Goal: Task Accomplishment & Management: Manage account settings

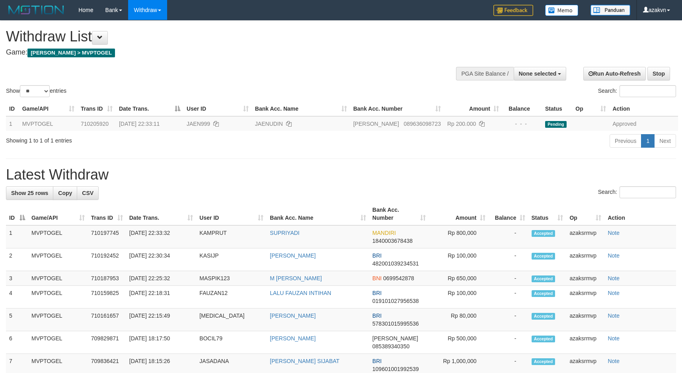
select select
select select "**"
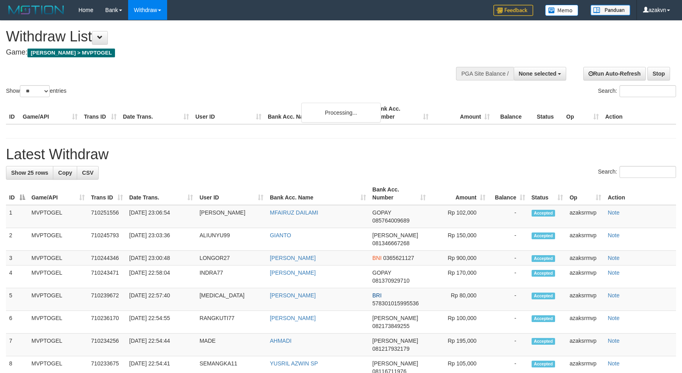
select select
select select "**"
select select
select select "**"
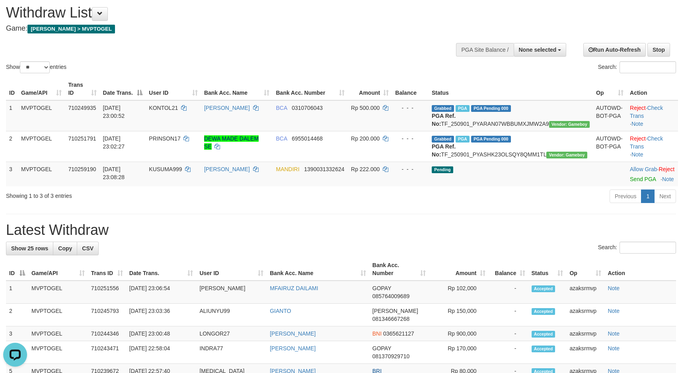
click at [385, 25] on h4 "Game: ITOTO > MVPTOGEL" at bounding box center [226, 29] width 441 height 8
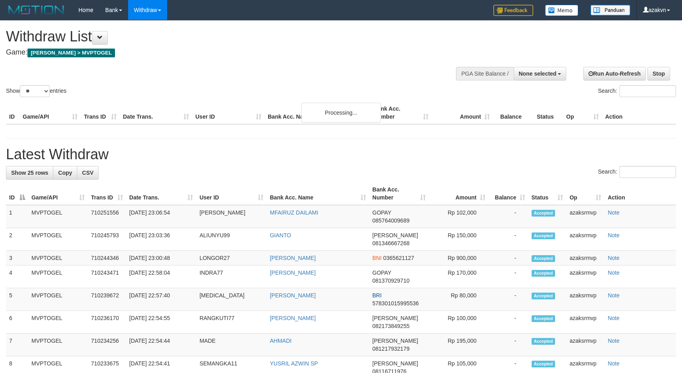
select select
select select "**"
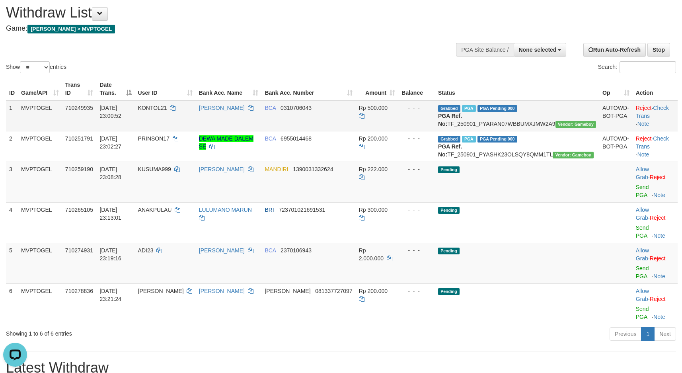
click at [167, 111] on span "KONTOL21" at bounding box center [152, 108] width 29 height 6
drag, startPoint x: 178, startPoint y: 115, endPoint x: 173, endPoint y: 117, distance: 5.3
click at [167, 111] on span "KONTOL21" at bounding box center [152, 108] width 29 height 6
copy span "KONTOL21"
click at [276, 111] on span "BCA" at bounding box center [270, 108] width 11 height 6
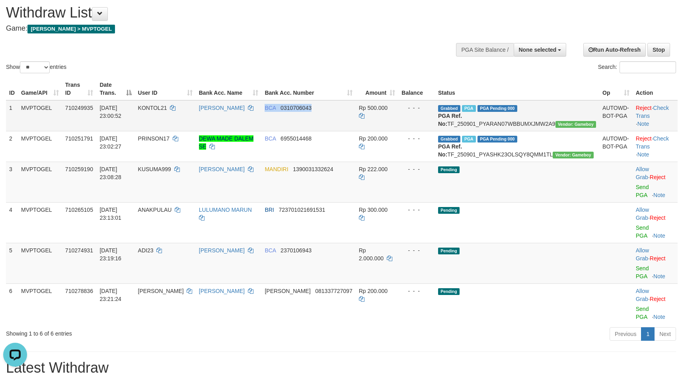
drag, startPoint x: 313, startPoint y: 117, endPoint x: 337, endPoint y: 117, distance: 23.9
click at [337, 117] on td "BCA 0310706043" at bounding box center [309, 115] width 94 height 31
copy td "BCA 0310706043"
copy tr "[PERSON_NAME] ARDYA"
copy tr "[PERSON_NAME]"
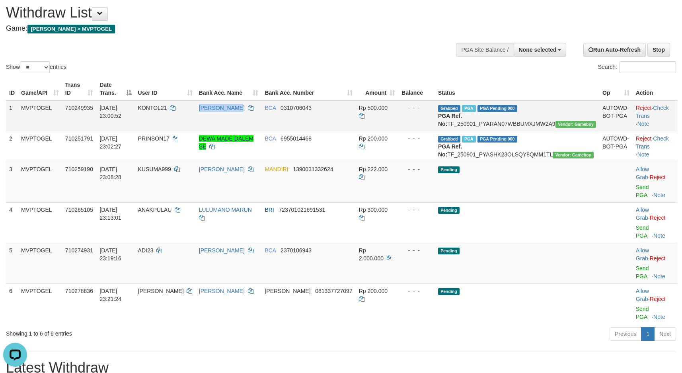
drag, startPoint x: 216, startPoint y: 119, endPoint x: 270, endPoint y: 119, distance: 54.1
click at [270, 119] on tr "1 MVPTOGEL 710249935 [DATE] 23:00:52 KONTOL21 [PERSON_NAME] ARDYAN BCA 03107060…" at bounding box center [342, 115] width 672 height 31
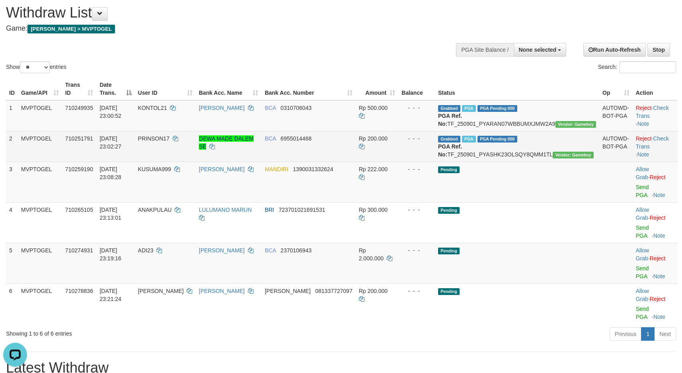
click at [169, 142] on span "PRINSON17" at bounding box center [153, 138] width 31 height 6
copy span "PRINSON17"
drag, startPoint x: 169, startPoint y: 156, endPoint x: 178, endPoint y: 154, distance: 9.1
click at [170, 142] on span "PRINSON17" at bounding box center [153, 138] width 31 height 6
click at [276, 142] on span "BCA" at bounding box center [270, 138] width 11 height 6
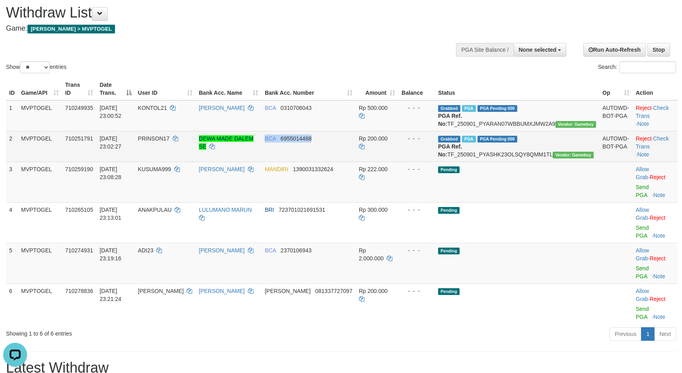
copy td "BCA 6955014468"
drag, startPoint x: 309, startPoint y: 154, endPoint x: 335, endPoint y: 154, distance: 25.9
click at [335, 154] on td "BCA 6955014468" at bounding box center [309, 146] width 94 height 31
drag, startPoint x: 222, startPoint y: 155, endPoint x: 291, endPoint y: 155, distance: 68.5
click at [291, 155] on tr "2 MVPTOGEL 710251791 [DATE] 23:02:27 PRINSON17 DEWA MADE DALEM SE BCA 695501446…" at bounding box center [342, 146] width 672 height 31
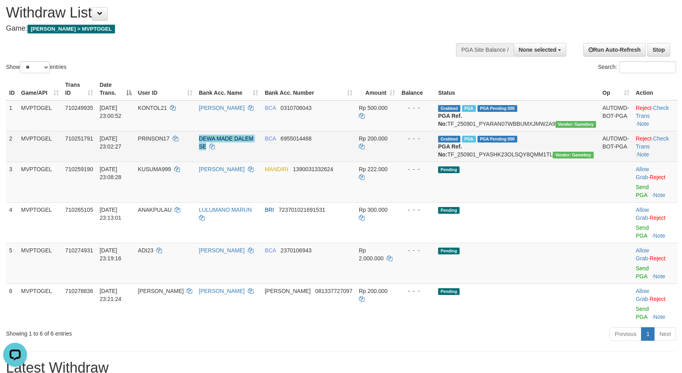
copy tr "DEWA MADE DALEM SE"
